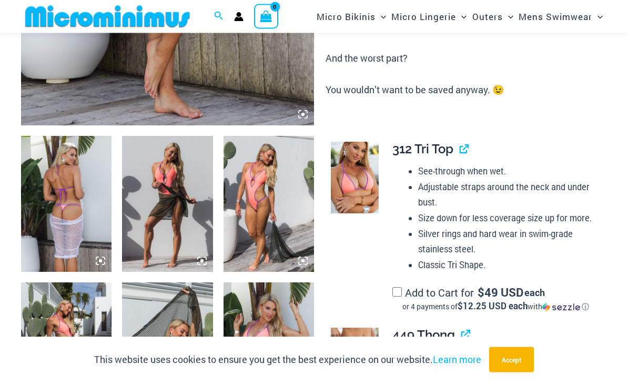
scroll to position [379, 0]
click at [69, 212] on img at bounding box center [66, 204] width 91 height 136
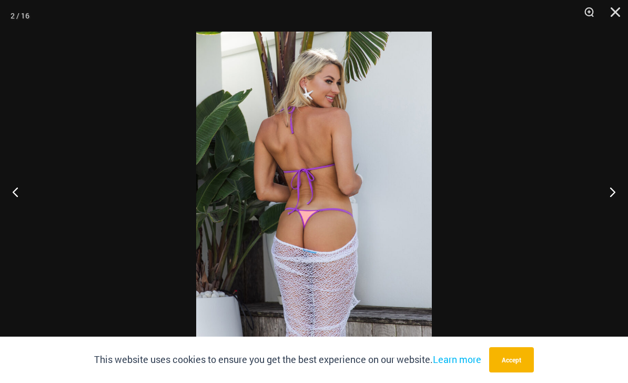
click at [609, 210] on button "Next" at bounding box center [608, 191] width 39 height 53
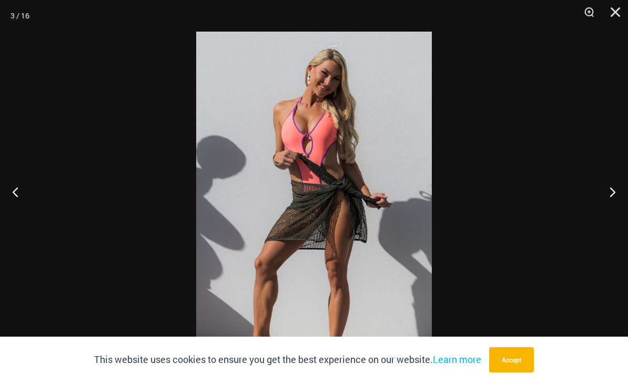
click at [607, 208] on button "Next" at bounding box center [608, 191] width 39 height 53
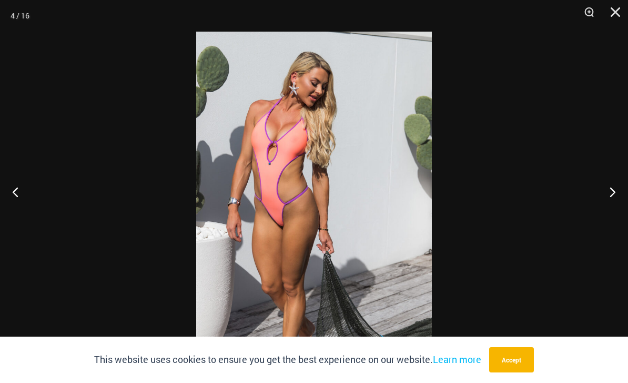
click at [605, 209] on button "Next" at bounding box center [608, 191] width 39 height 53
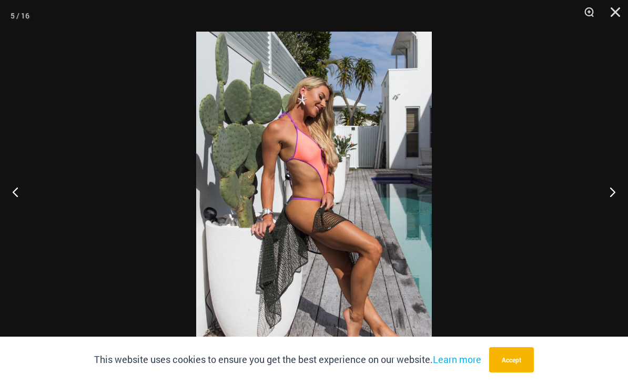
click at [605, 212] on button "Next" at bounding box center [608, 191] width 39 height 53
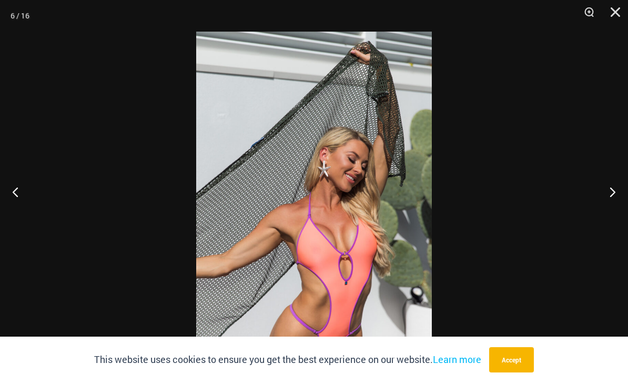
click at [611, 209] on button "Next" at bounding box center [608, 191] width 39 height 53
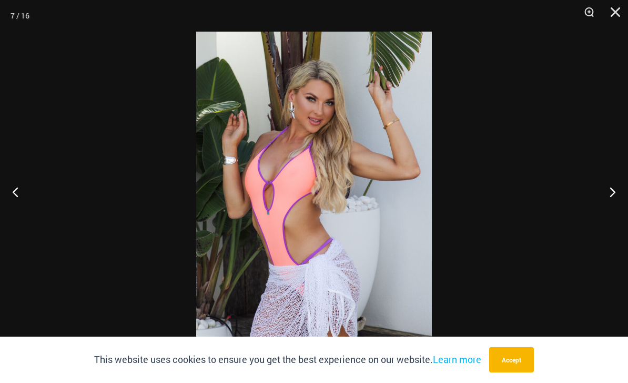
click at [610, 210] on button "Next" at bounding box center [608, 191] width 39 height 53
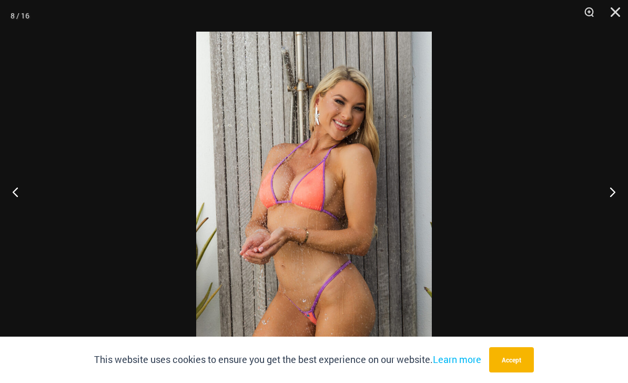
click at [607, 214] on button "Next" at bounding box center [608, 191] width 39 height 53
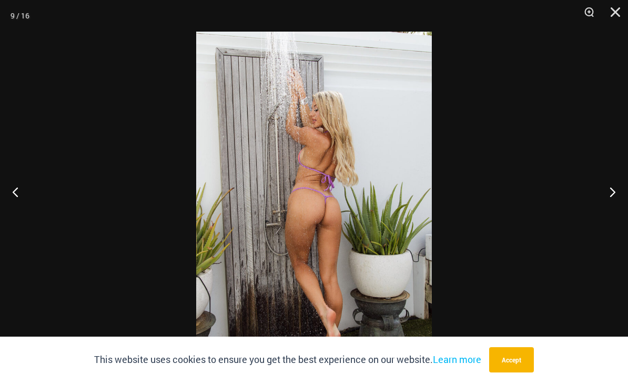
click at [606, 211] on button "Next" at bounding box center [608, 191] width 39 height 53
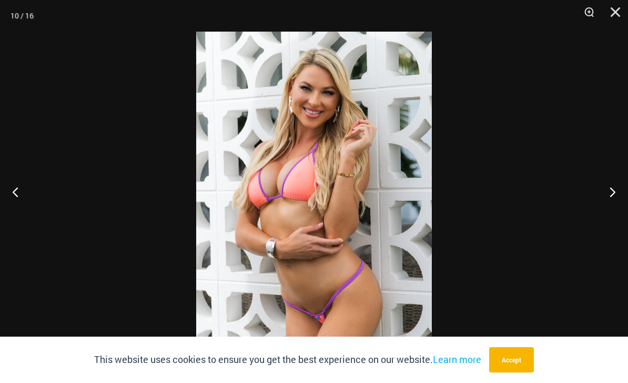
click at [607, 218] on button "Next" at bounding box center [608, 191] width 39 height 53
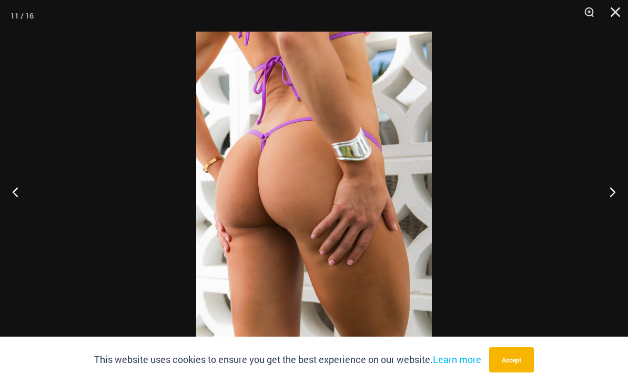
click at [610, 218] on button "Next" at bounding box center [608, 191] width 39 height 53
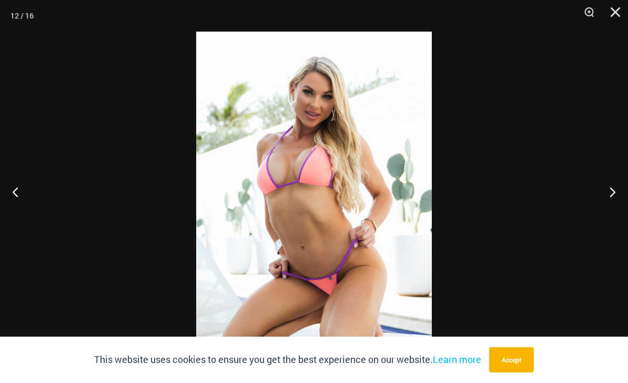
click at [610, 210] on button "Next" at bounding box center [608, 191] width 39 height 53
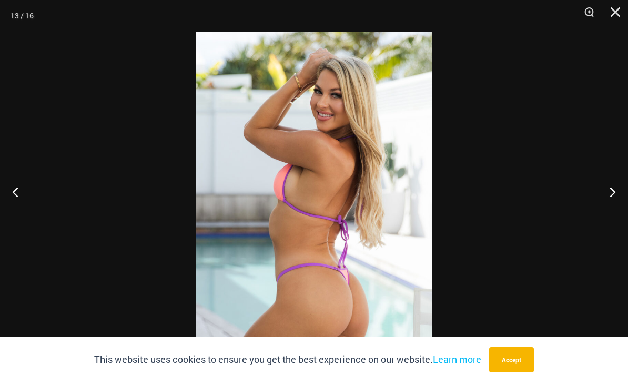
click at [610, 215] on button "Next" at bounding box center [608, 191] width 39 height 53
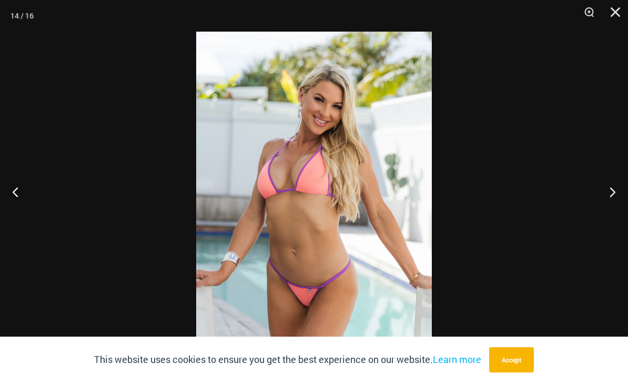
click at [609, 213] on button "Next" at bounding box center [608, 191] width 39 height 53
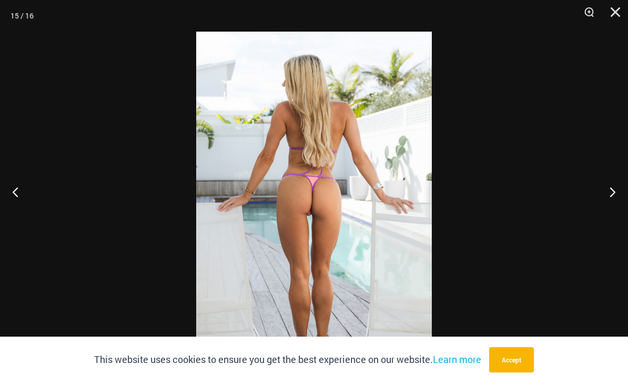
click at [609, 213] on button "Next" at bounding box center [608, 191] width 39 height 53
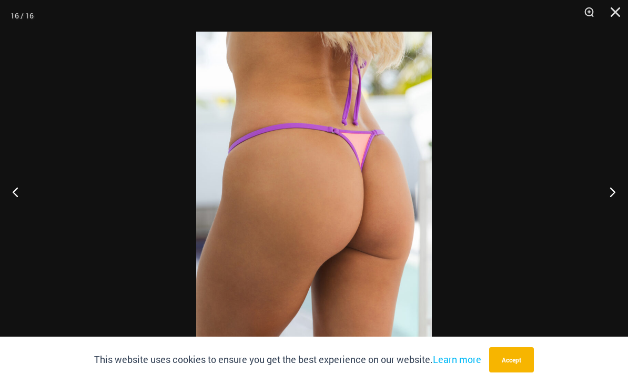
click at [612, 213] on button "Next" at bounding box center [608, 191] width 39 height 53
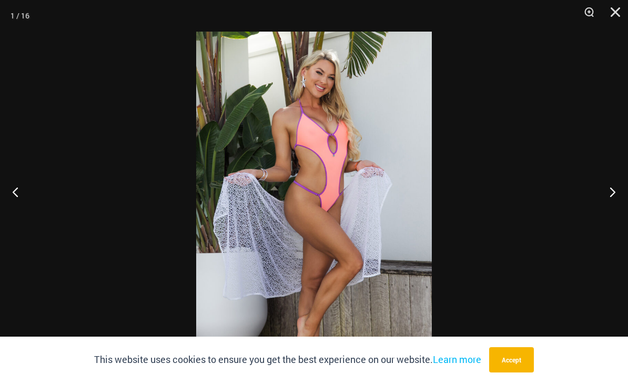
click at [607, 213] on button "Next" at bounding box center [608, 191] width 39 height 53
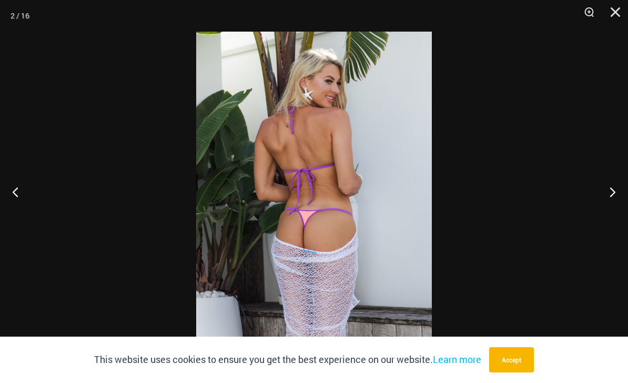
click at [607, 215] on button "Next" at bounding box center [608, 191] width 39 height 53
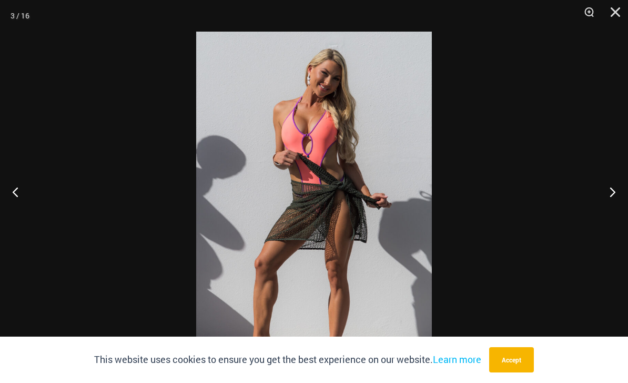
click at [613, 16] on button "Close" at bounding box center [612, 16] width 26 height 32
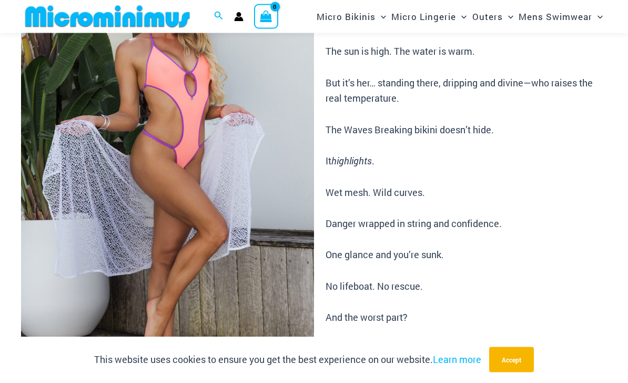
scroll to position [0, 0]
